Goal: Information Seeking & Learning: Check status

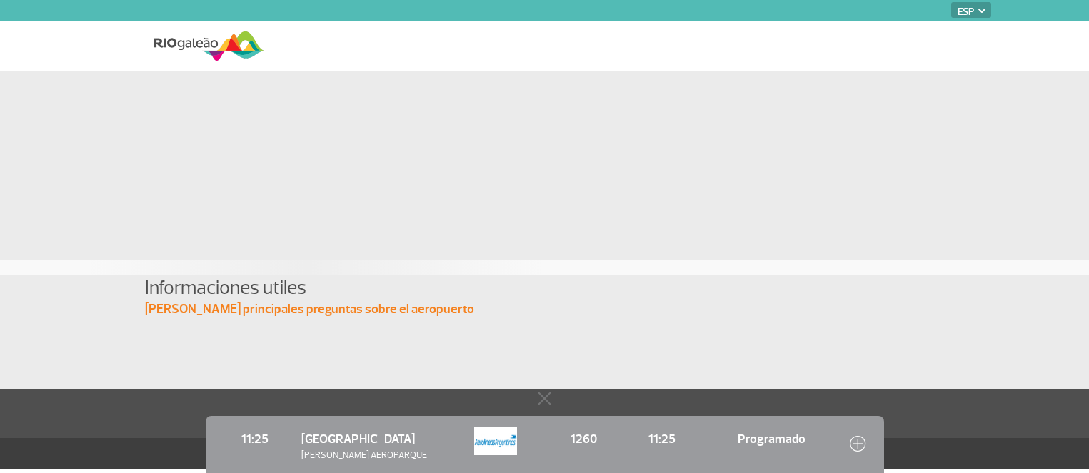
select select "es"
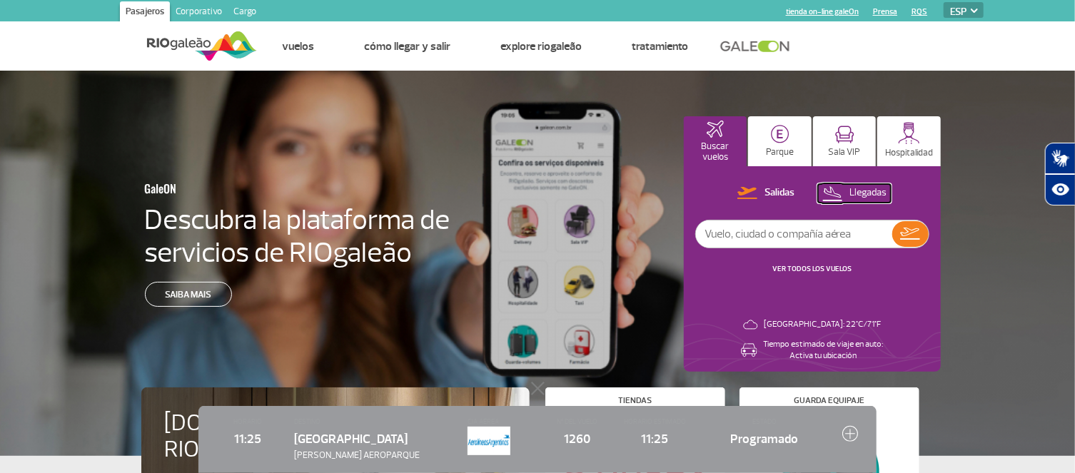
click at [849, 194] on p "Llegadas" at bounding box center [867, 193] width 37 height 14
click at [816, 240] on input "text" at bounding box center [794, 234] width 196 height 27
type input "ar1262"
click at [909, 238] on img at bounding box center [910, 234] width 21 height 20
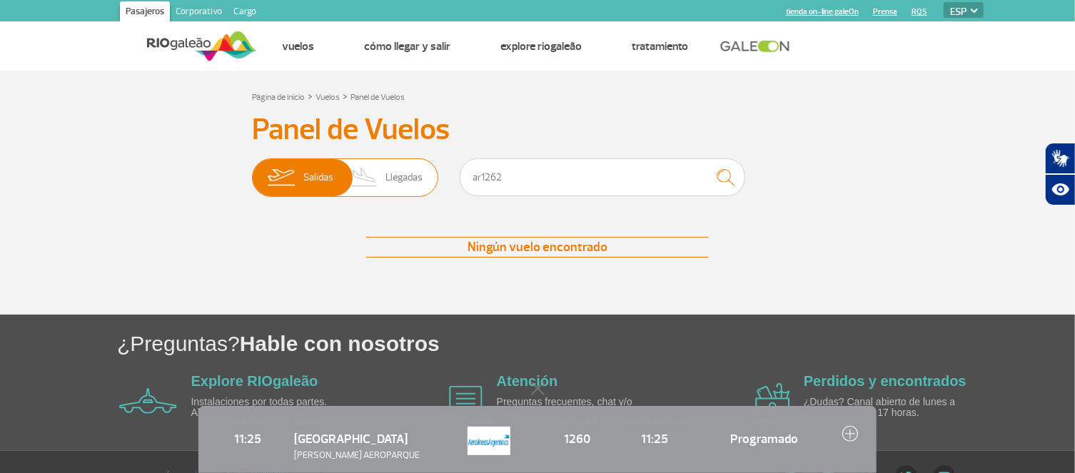
click at [392, 176] on span "Llegadas" at bounding box center [403, 177] width 37 height 37
click at [252, 171] on input "Salidas Llegadas" at bounding box center [252, 171] width 0 height 0
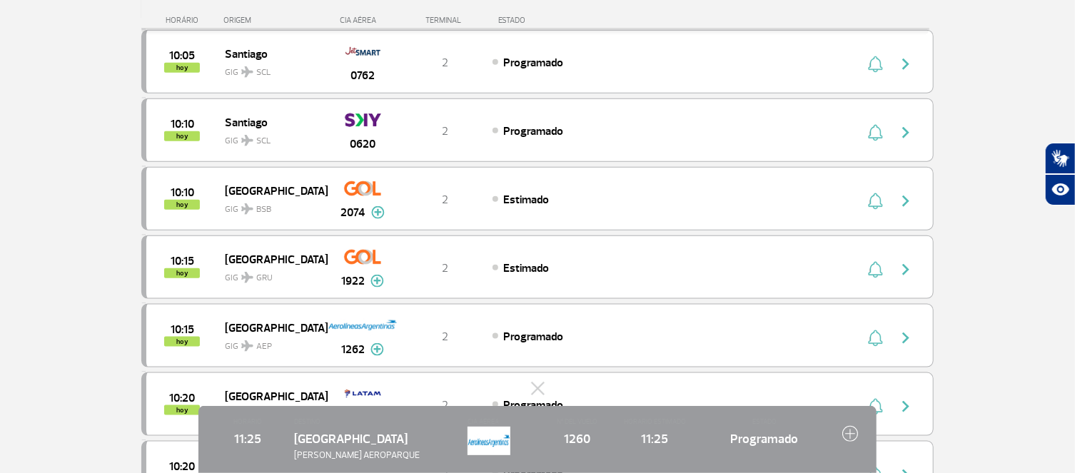
scroll to position [842, 0]
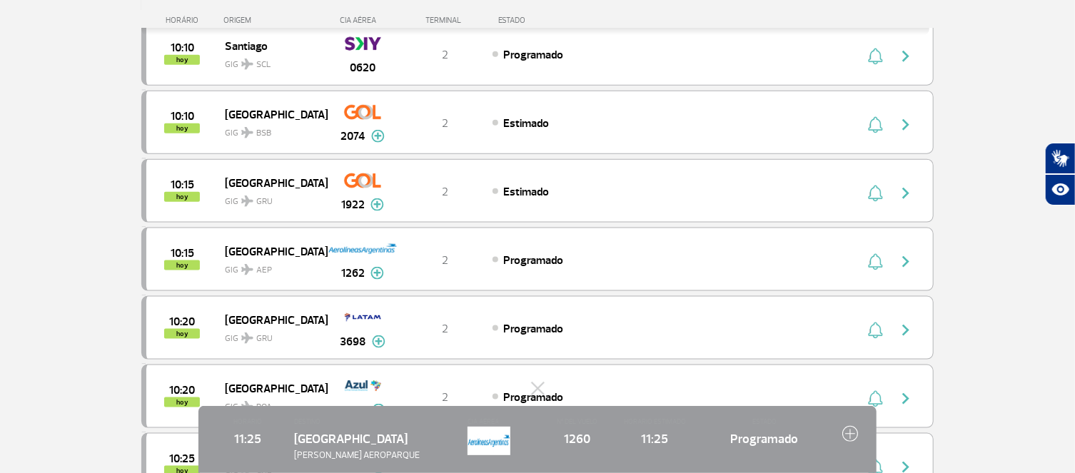
click at [848, 438] on img at bounding box center [850, 433] width 16 height 16
click at [849, 432] on img at bounding box center [850, 433] width 16 height 16
click at [377, 278] on img at bounding box center [377, 273] width 14 height 13
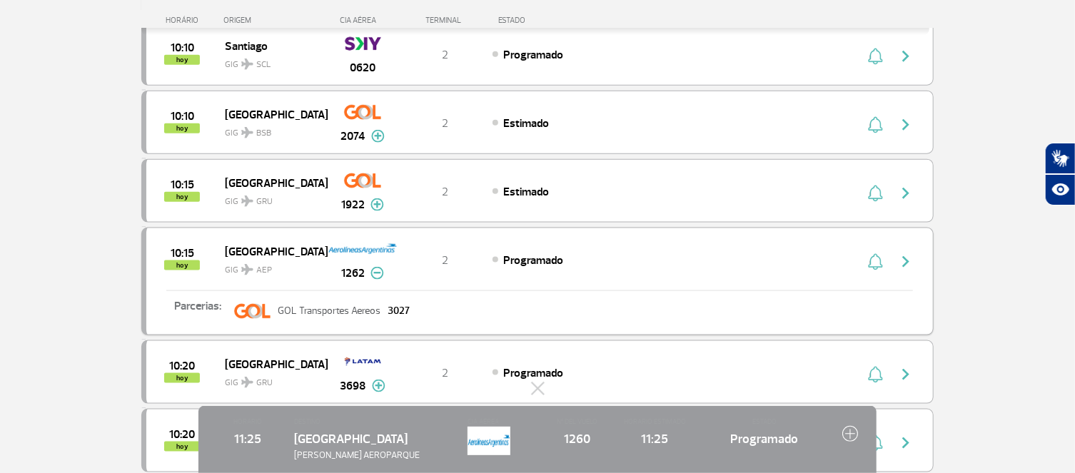
click at [378, 279] on img at bounding box center [377, 273] width 14 height 13
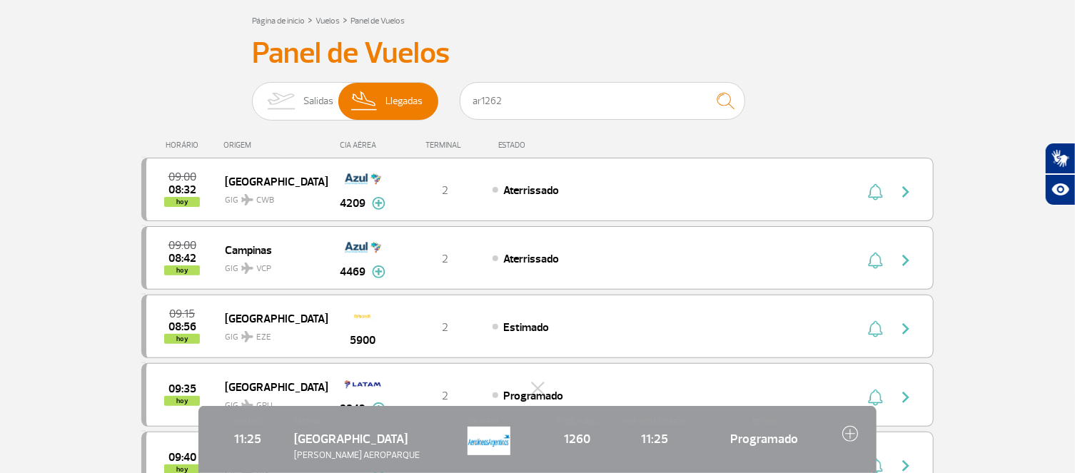
scroll to position [0, 0]
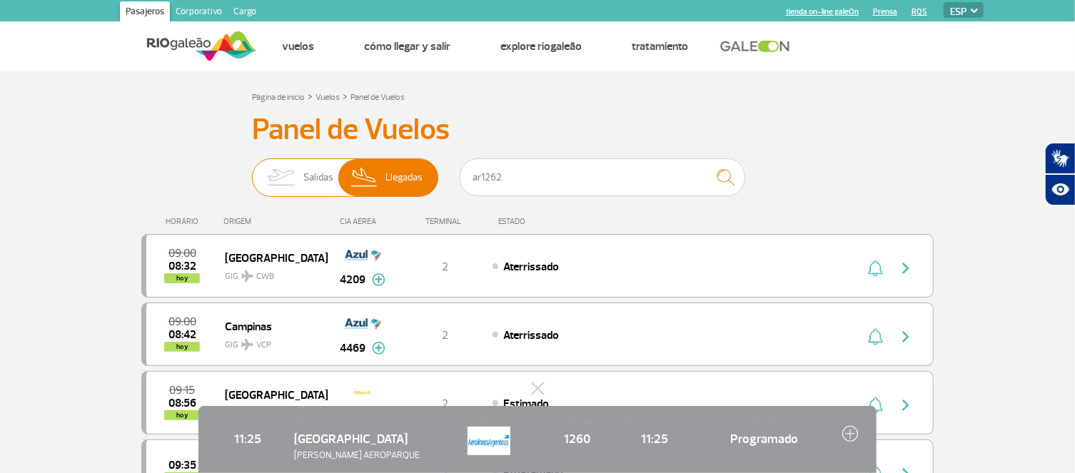
click at [309, 175] on span "Salidas" at bounding box center [318, 177] width 30 height 37
click at [252, 171] on input "Salidas Llegadas" at bounding box center [252, 171] width 0 height 0
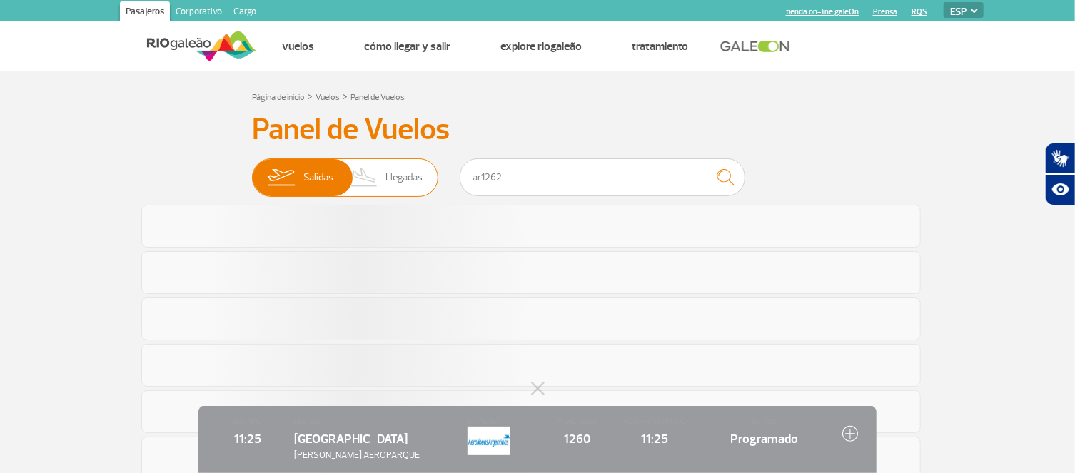
click at [397, 178] on span "Llegadas" at bounding box center [403, 177] width 37 height 37
click at [252, 171] on input "Salidas Llegadas" at bounding box center [252, 171] width 0 height 0
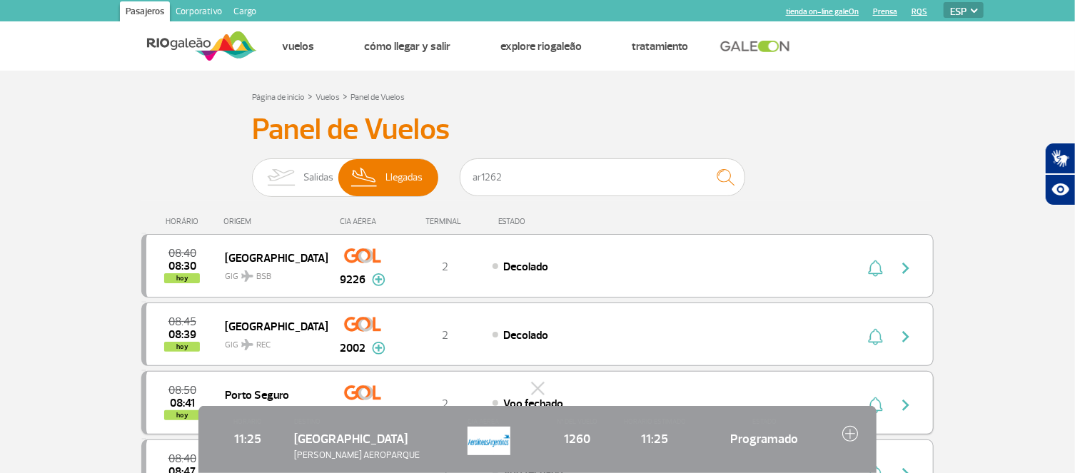
scroll to position [153, 0]
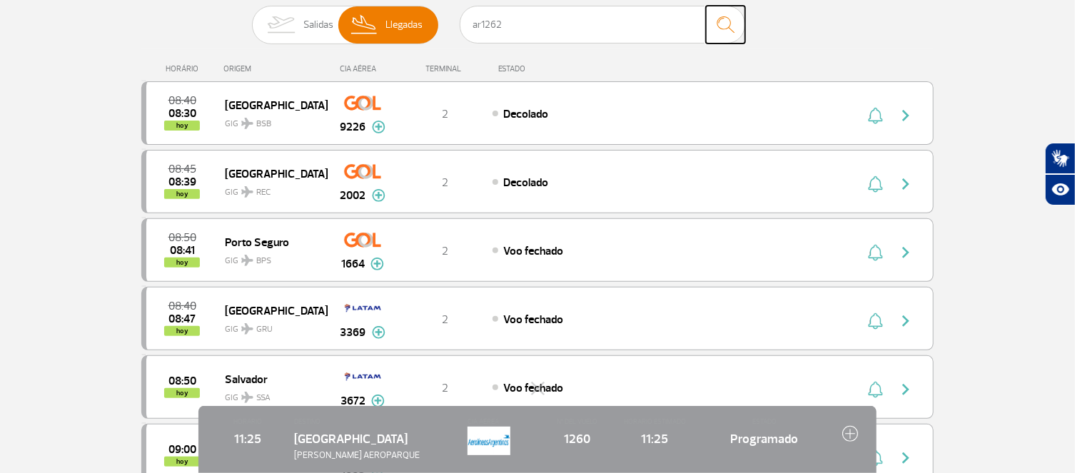
click at [725, 28] on img "submit" at bounding box center [725, 24] width 31 height 29
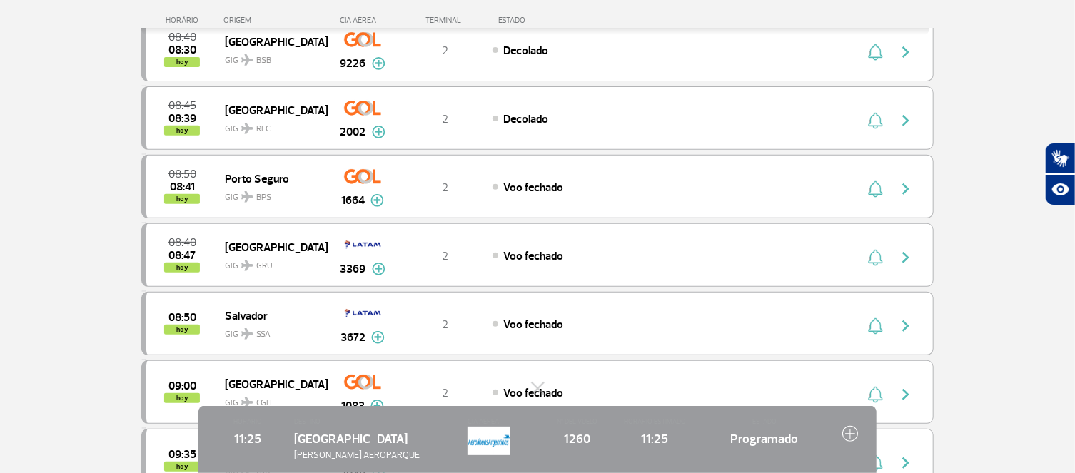
scroll to position [0, 0]
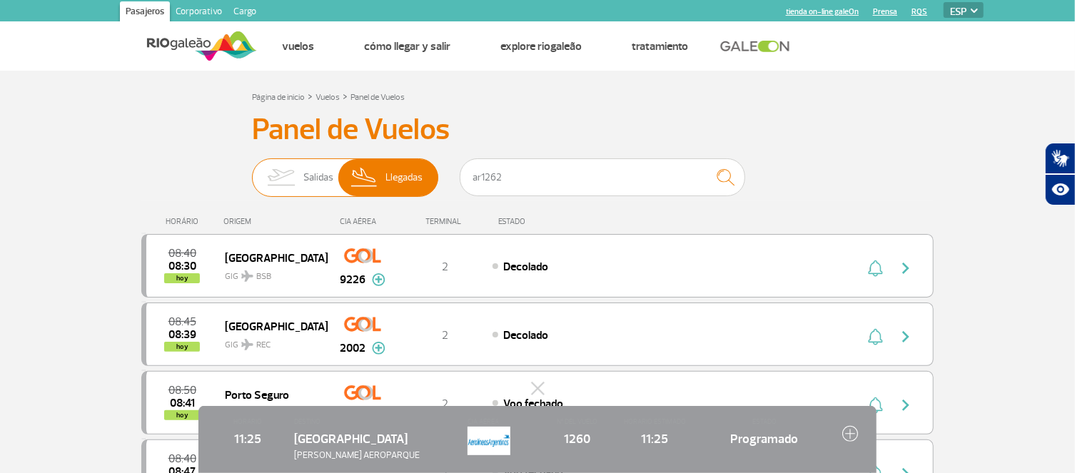
click at [296, 181] on img at bounding box center [280, 177] width 45 height 37
click at [252, 171] on input "Salidas Llegadas" at bounding box center [252, 171] width 0 height 0
checkbox input "false"
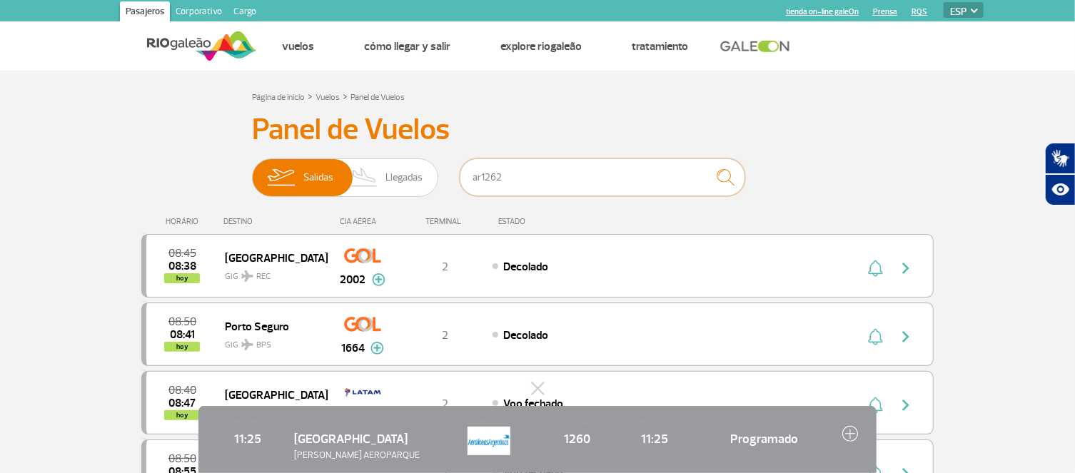
drag, startPoint x: 538, startPoint y: 171, endPoint x: 435, endPoint y: 169, distance: 102.8
click at [460, 169] on input "ar1262" at bounding box center [603, 177] width 286 height 38
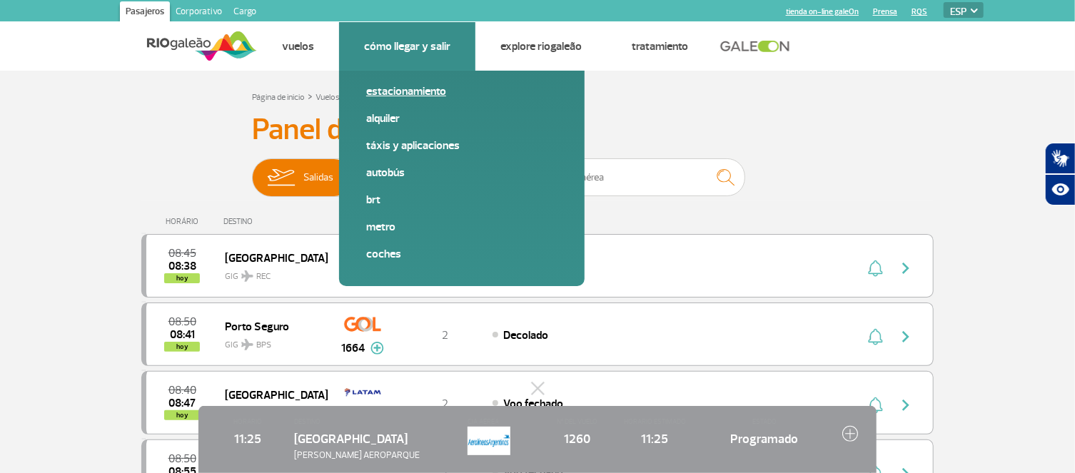
click at [394, 98] on link "Estacionamiento" at bounding box center [461, 92] width 191 height 16
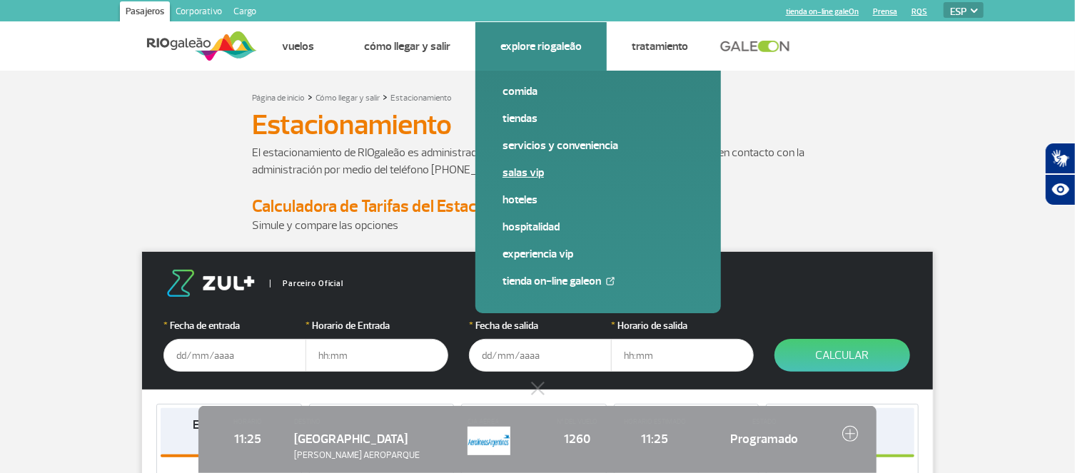
click at [537, 176] on link "Salas VIP" at bounding box center [598, 173] width 191 height 16
click at [525, 96] on link "Comida" at bounding box center [598, 92] width 191 height 16
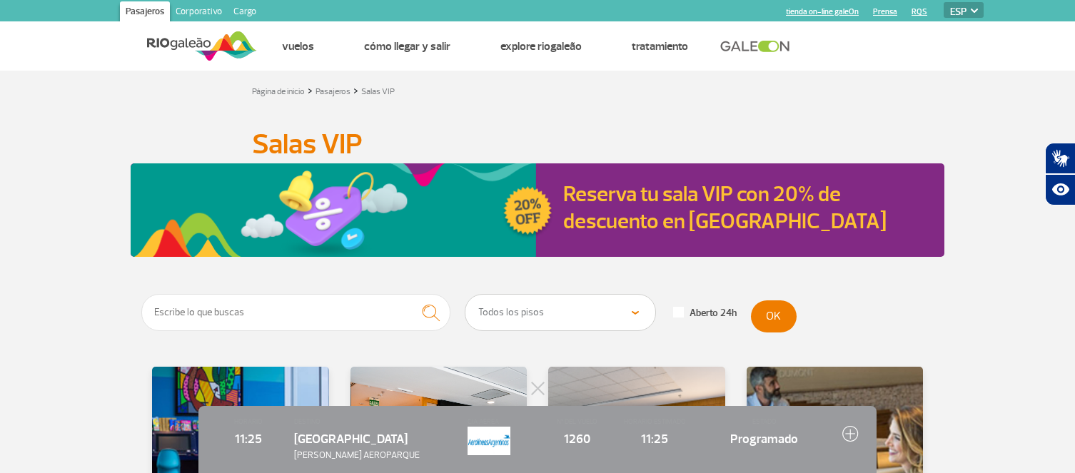
select select "es"
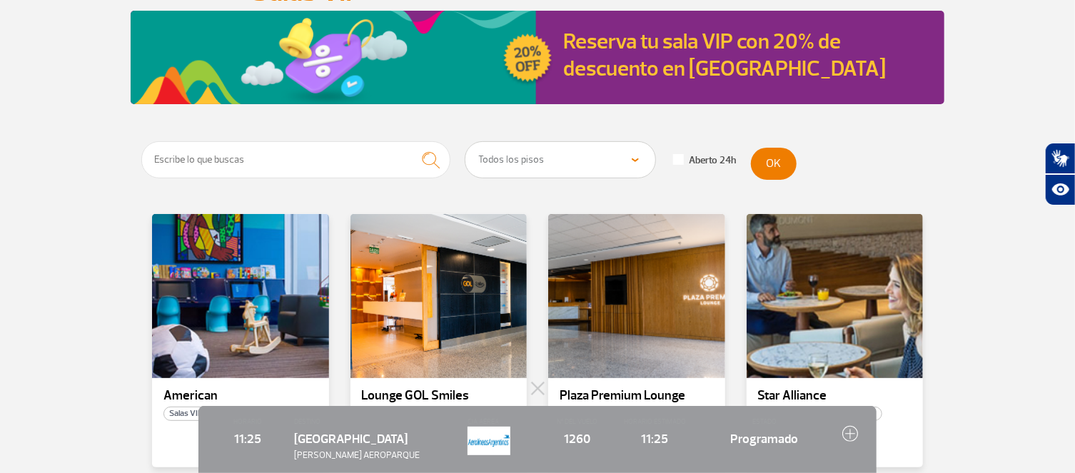
scroll to position [383, 0]
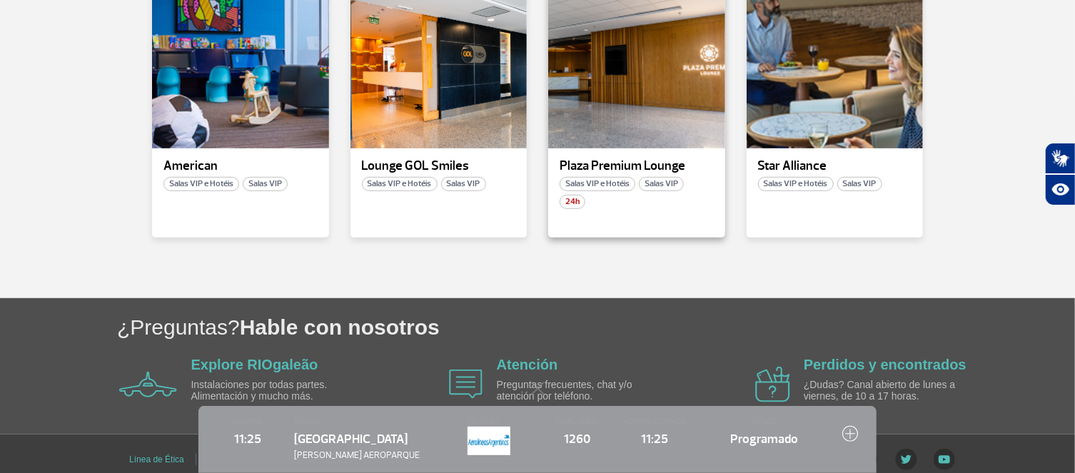
click at [622, 166] on p "Plaza Premium Lounge" at bounding box center [637, 166] width 154 height 14
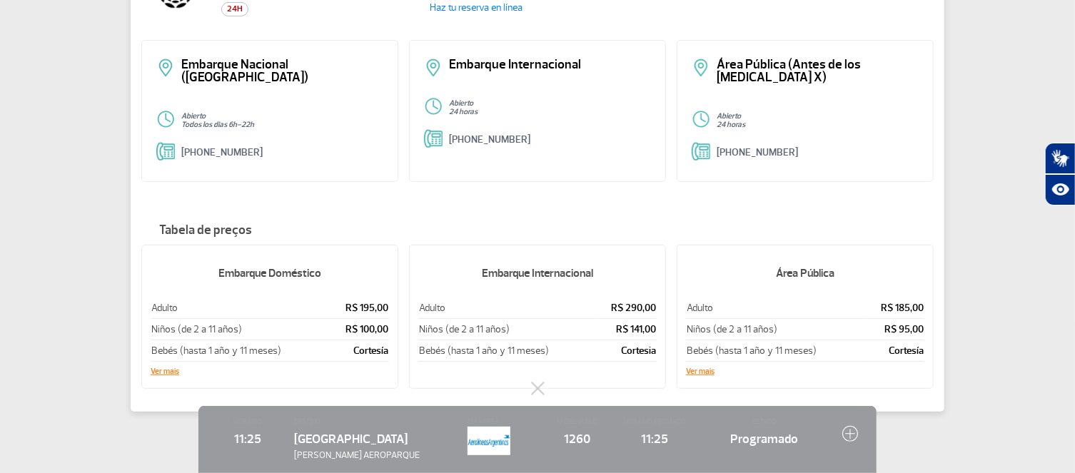
scroll to position [306, 0]
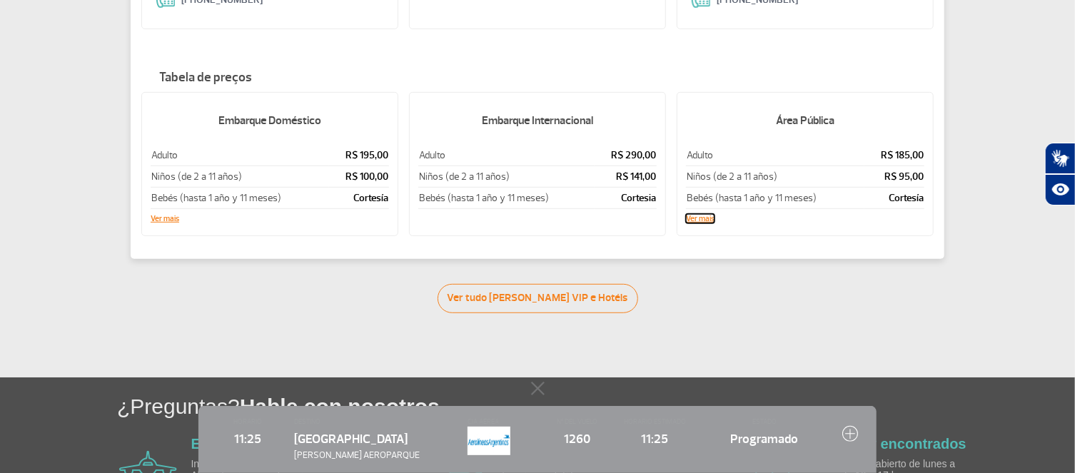
click at [706, 215] on button "Ver mais" at bounding box center [700, 219] width 29 height 9
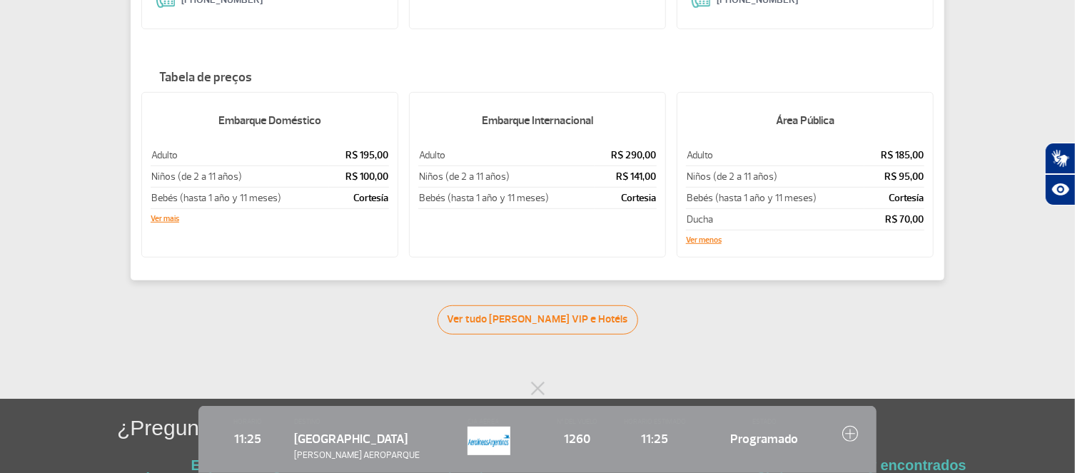
scroll to position [0, 0]
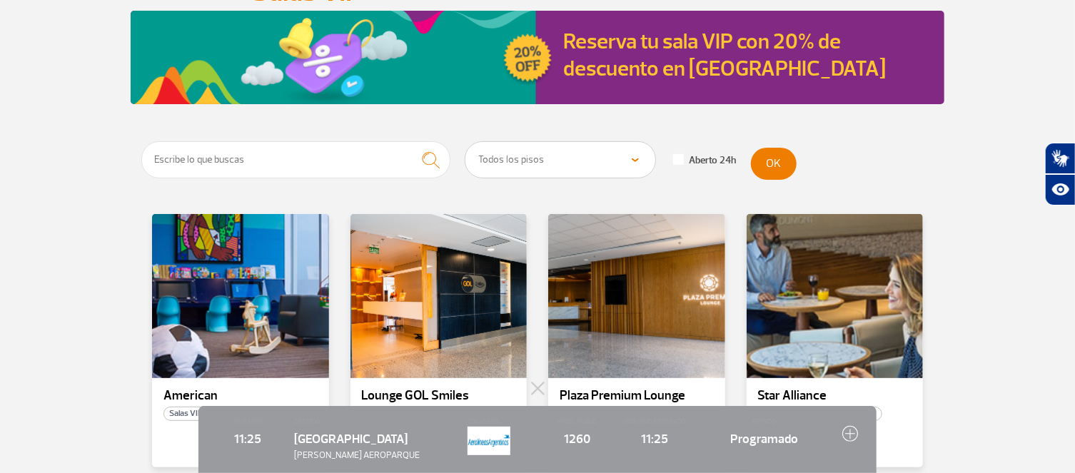
scroll to position [306, 0]
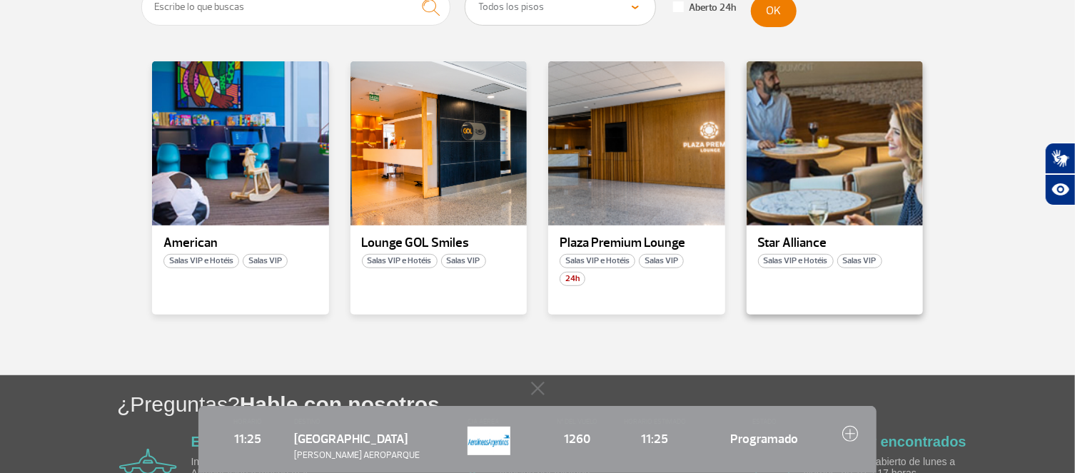
click at [802, 241] on p "Star Alliance" at bounding box center [835, 243] width 154 height 14
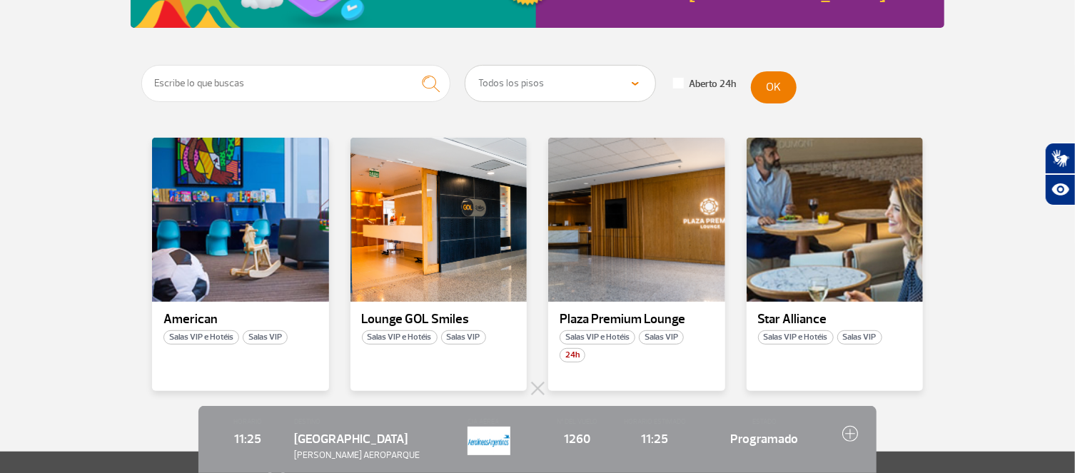
scroll to position [306, 0]
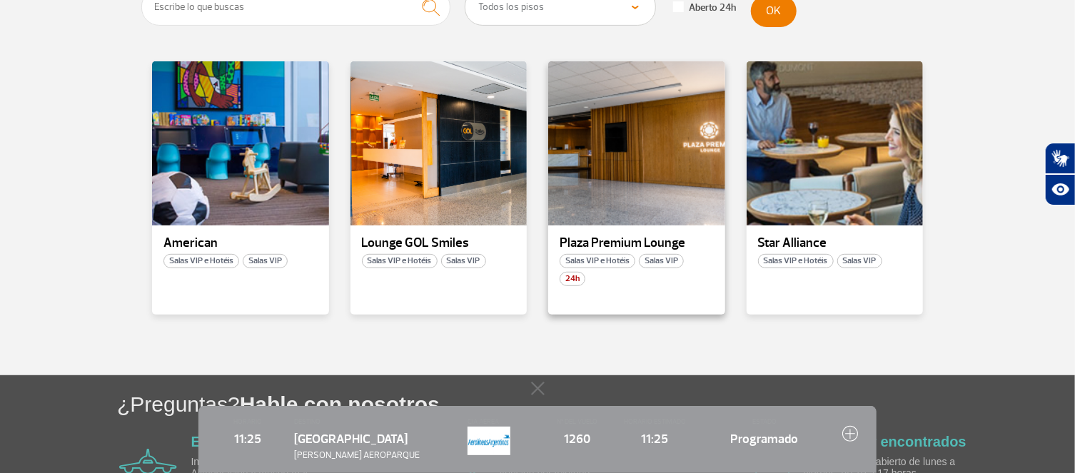
click at [615, 240] on p "Plaza Premium Lounge" at bounding box center [637, 243] width 154 height 14
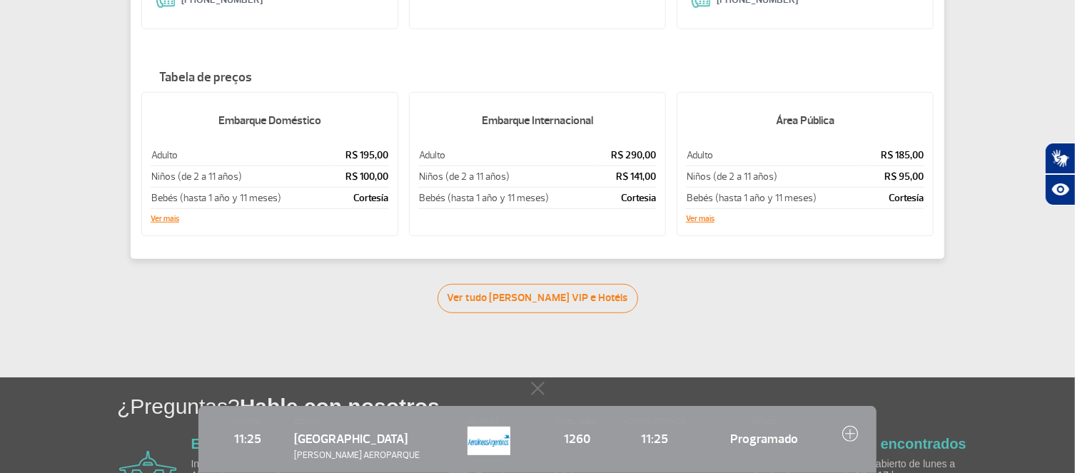
scroll to position [370, 0]
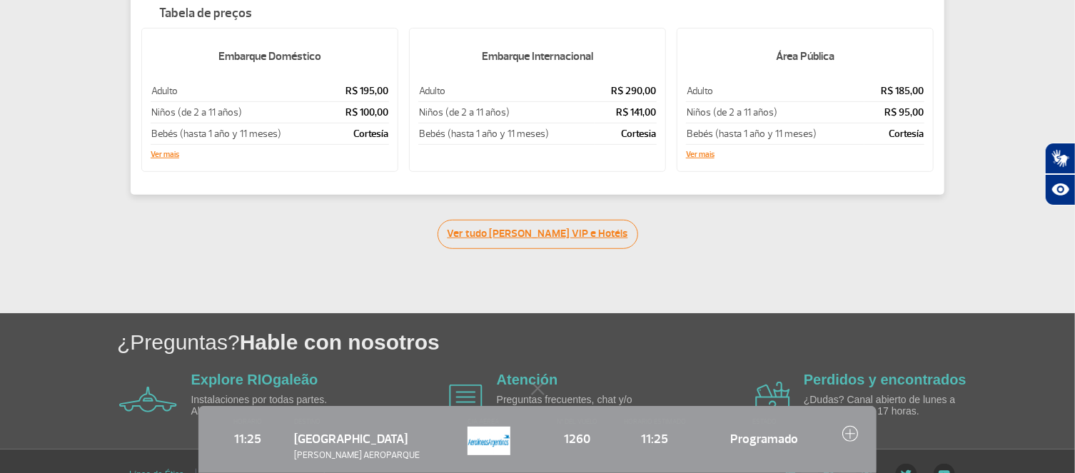
click at [554, 221] on link "Ver tudo [PERSON_NAME] VIP e Hotéis" at bounding box center [538, 234] width 201 height 29
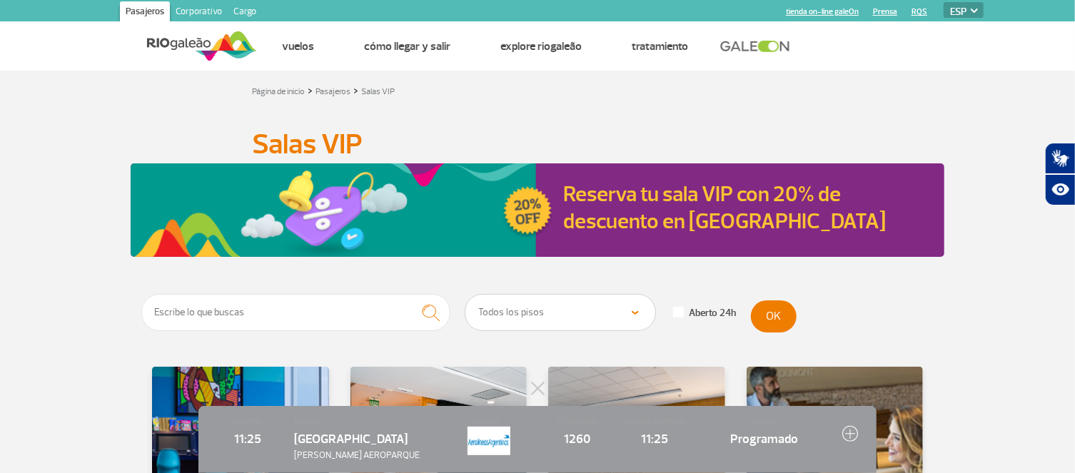
scroll to position [383, 0]
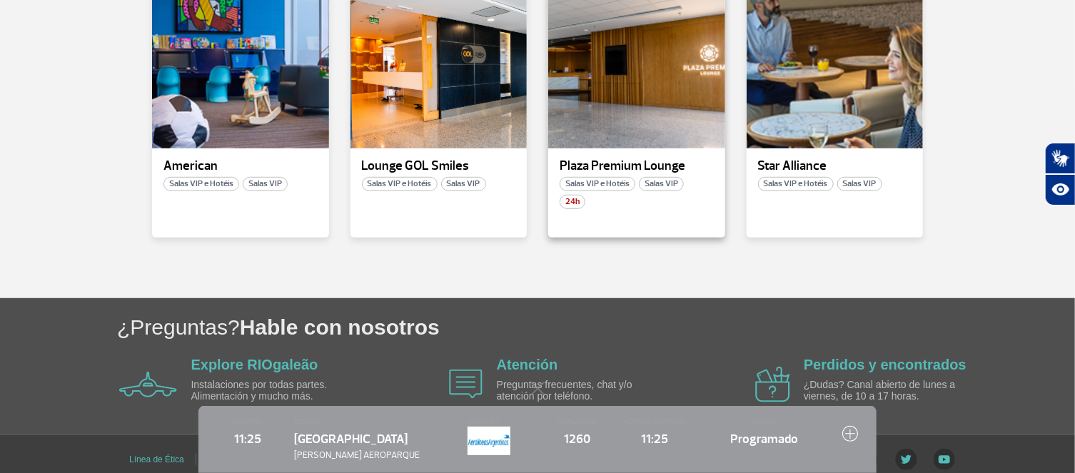
click at [650, 168] on p "Plaza Premium Lounge" at bounding box center [637, 166] width 154 height 14
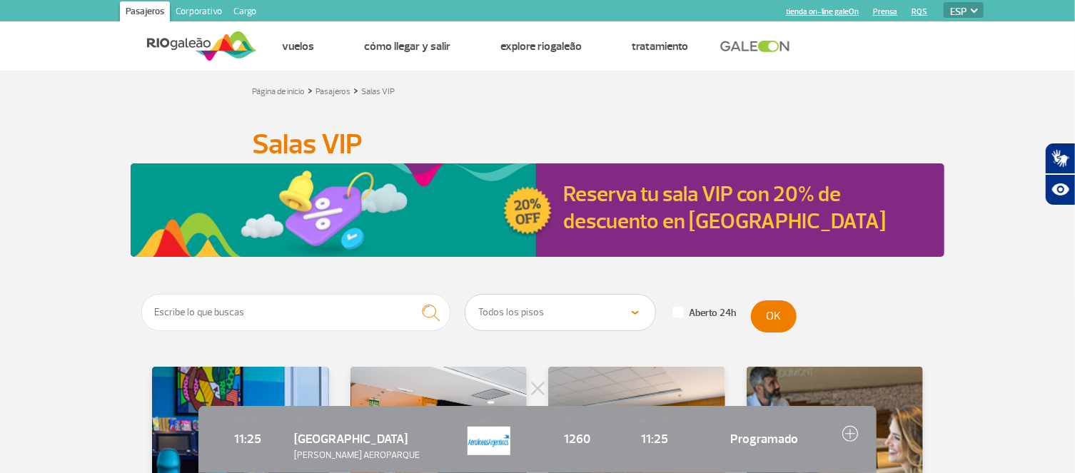
scroll to position [229, 0]
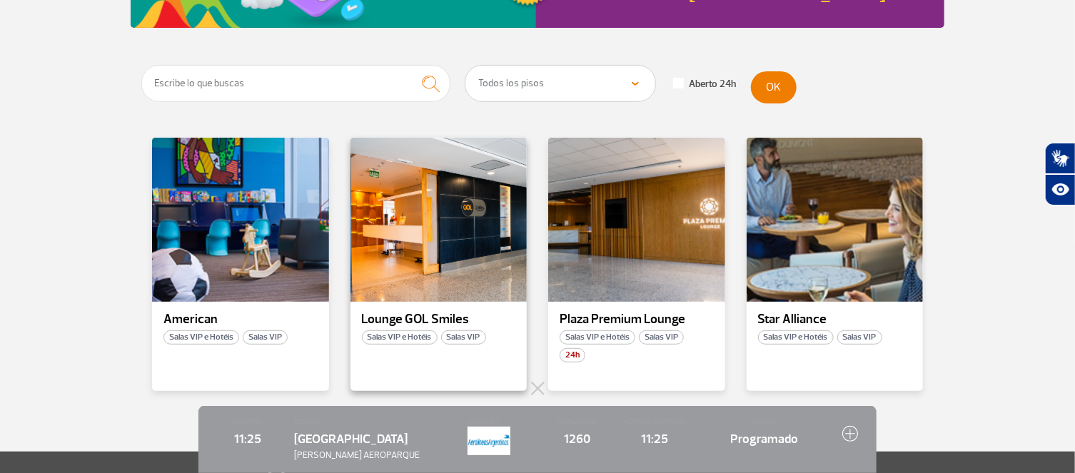
click at [428, 318] on p "Lounge GOL Smiles" at bounding box center [439, 320] width 154 height 14
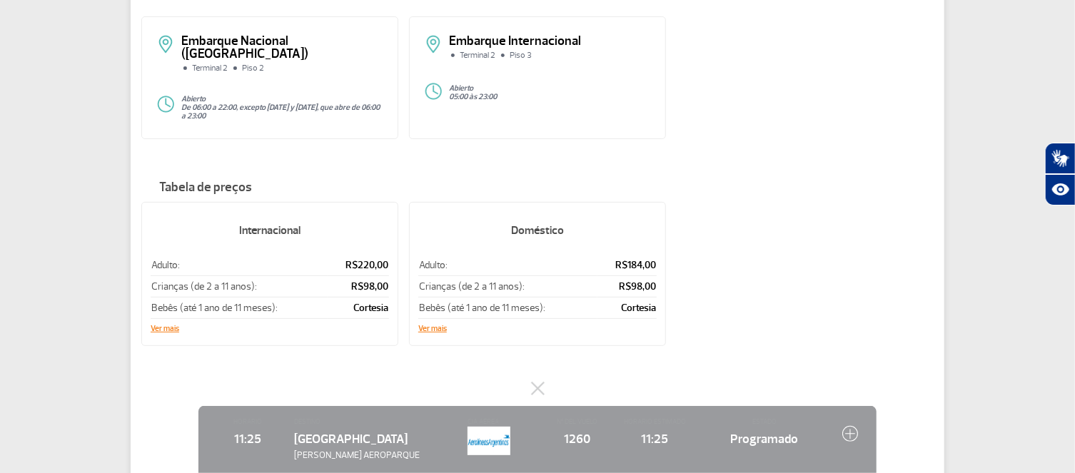
scroll to position [229, 0]
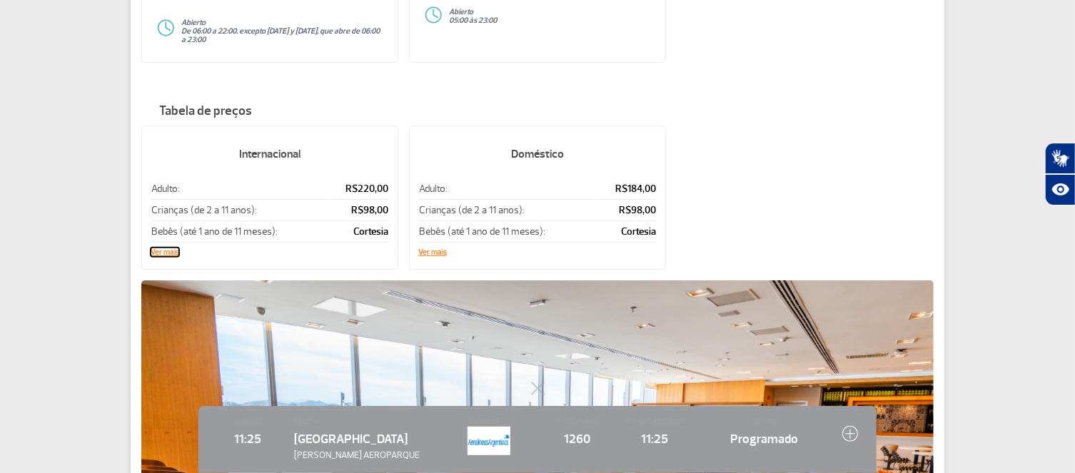
click at [171, 248] on button "Ver mais" at bounding box center [165, 252] width 29 height 9
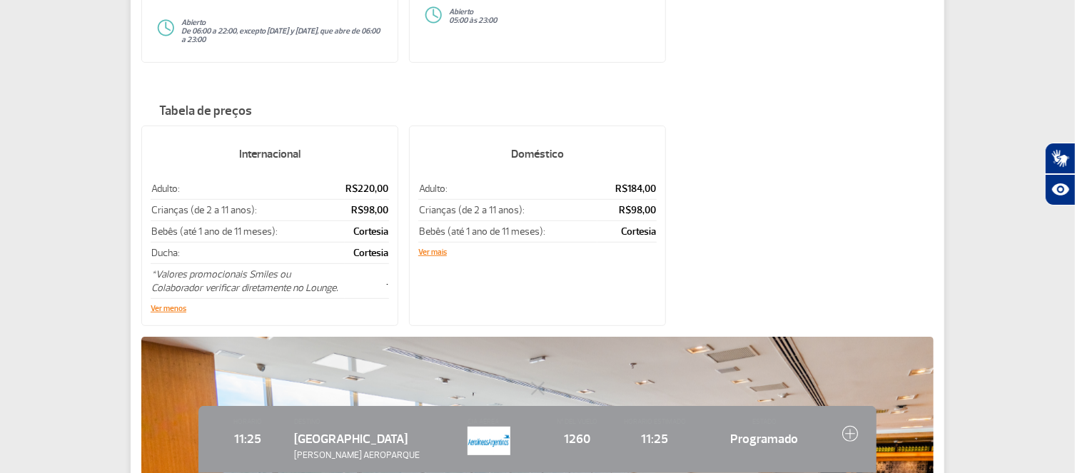
scroll to position [0, 0]
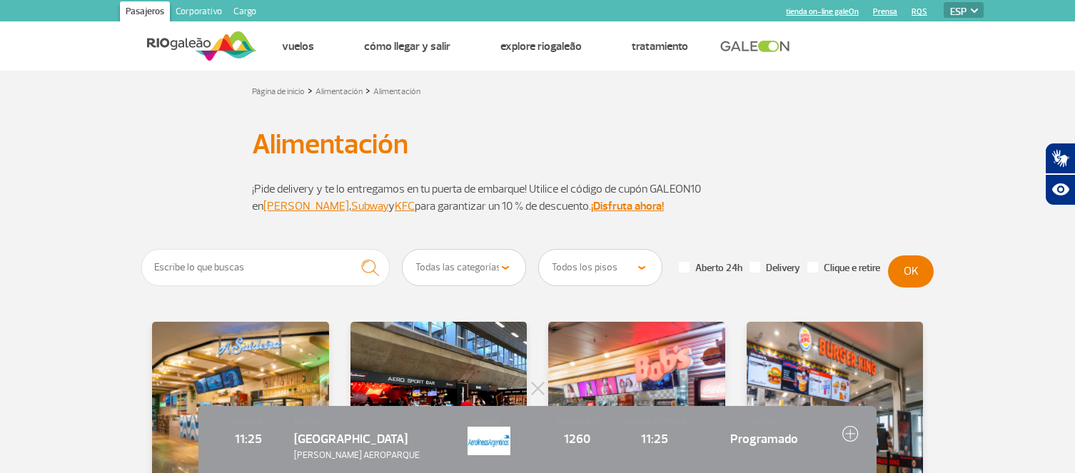
select select "es"
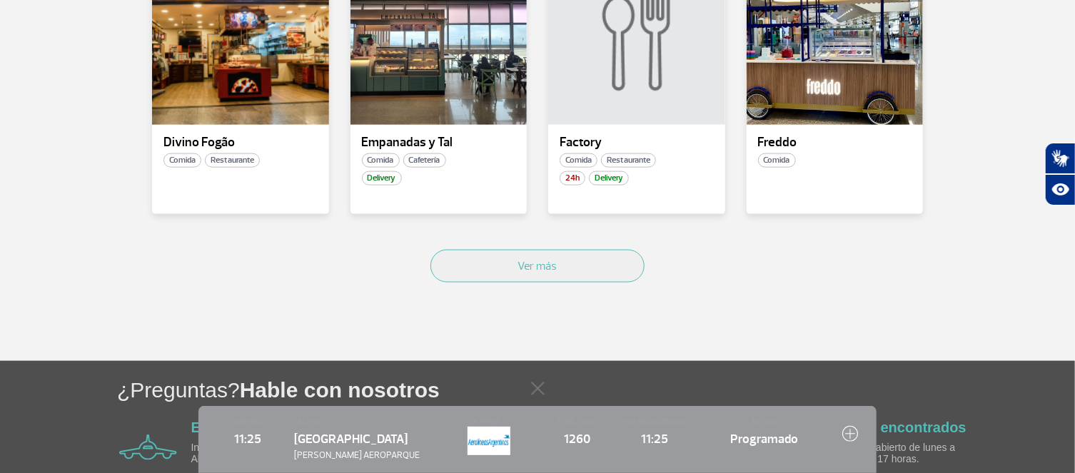
scroll to position [688, 0]
